Goal: Book appointment/travel/reservation

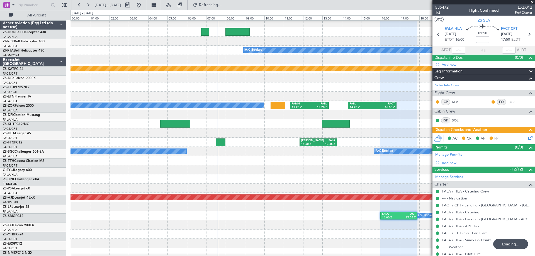
scroll to position [251, 0]
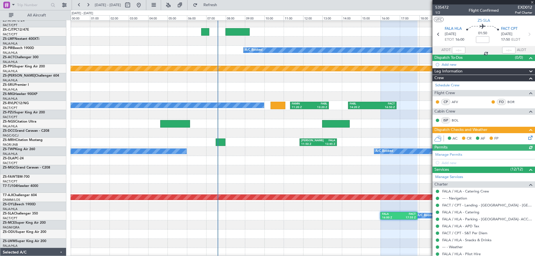
click at [532, 3] on div at bounding box center [483, 2] width 103 height 4
click at [132, 7] on button at bounding box center [127, 5] width 9 height 9
select select "8"
select select "2025"
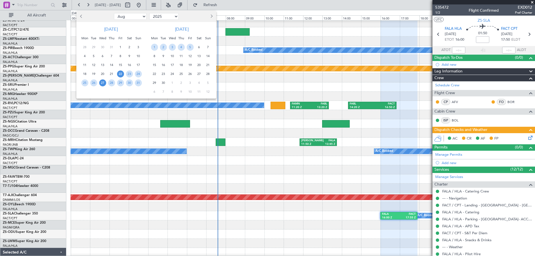
click at [102, 84] on span "27" at bounding box center [102, 82] width 7 height 7
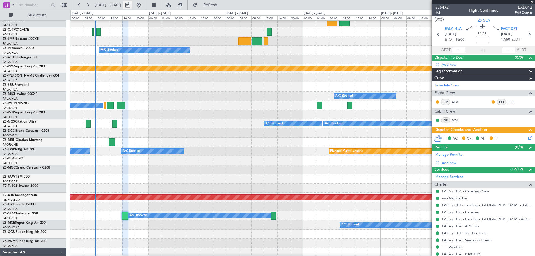
click at [132, 7] on button at bounding box center [127, 5] width 9 height 9
select select "8"
select select "2025"
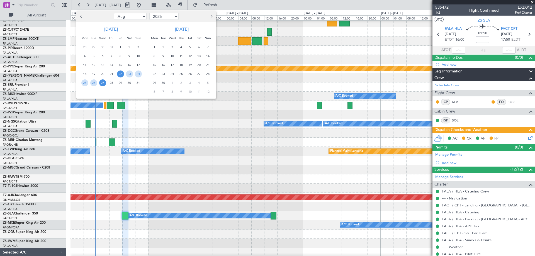
click at [101, 84] on span "27" at bounding box center [102, 82] width 7 height 7
click at [120, 85] on span "29" at bounding box center [120, 82] width 7 height 7
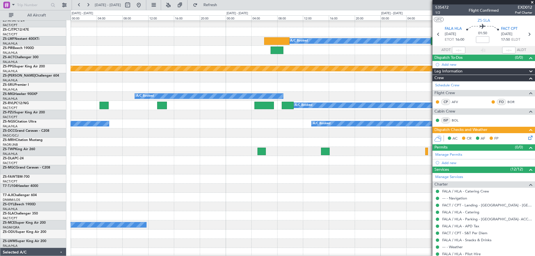
click at [534, 2] on span at bounding box center [532, 2] width 6 height 5
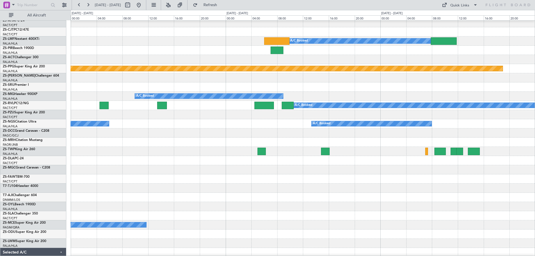
type input "0"
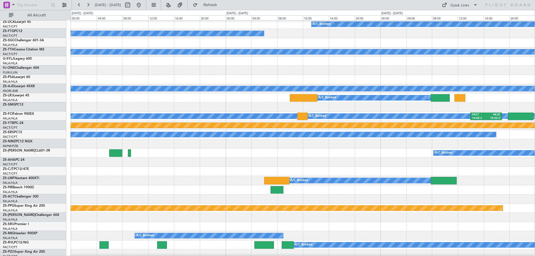
scroll to position [84, 0]
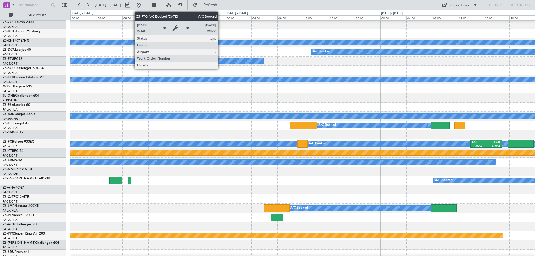
click at [220, 61] on div "A/C Booked" at bounding box center [114, 61] width 300 height 5
click at [221, 60] on div "A/C Booked" at bounding box center [114, 61] width 300 height 5
